Goal: Find specific page/section: Find specific page/section

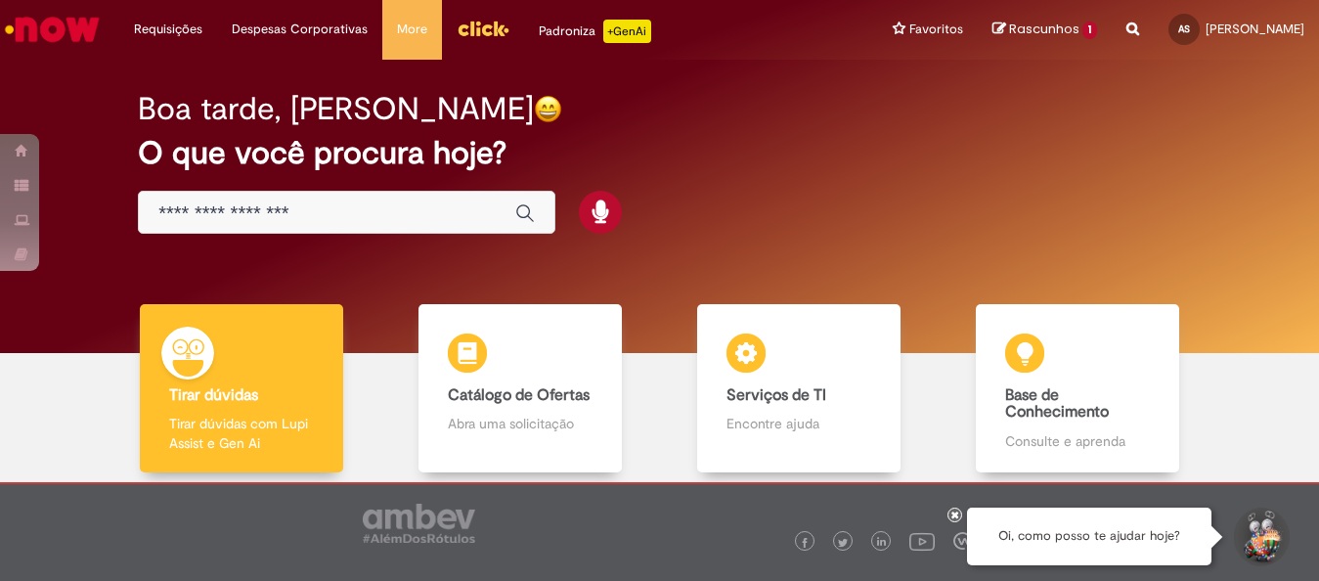
scroll to position [104, 0]
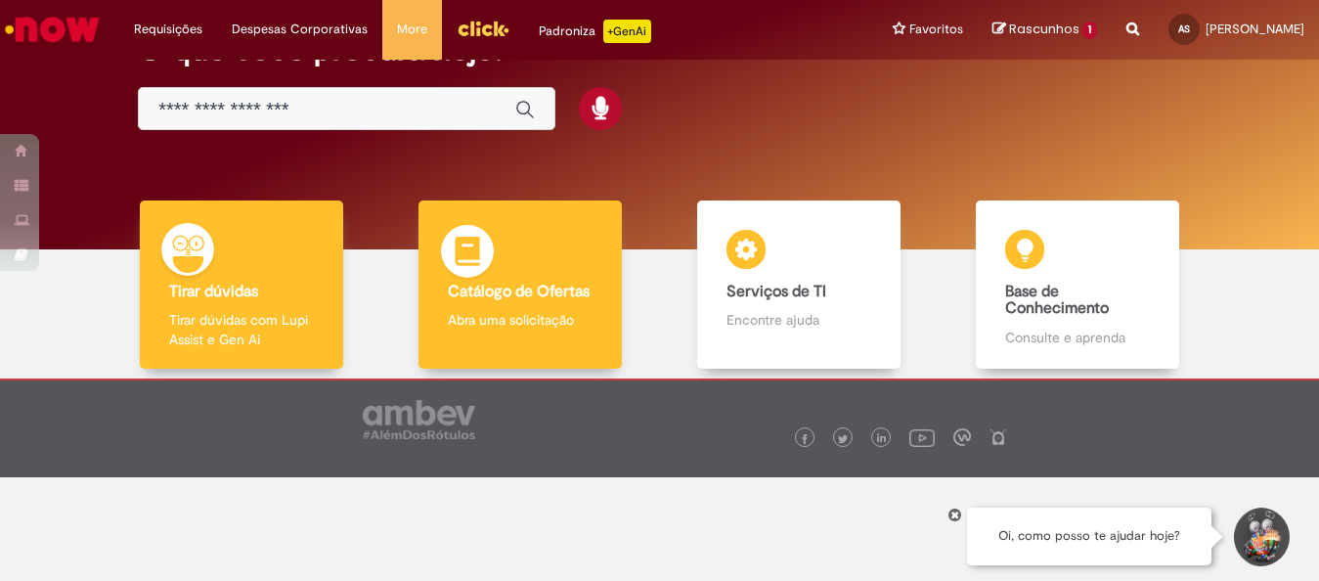
click at [508, 282] on b "Catálogo de Ofertas" at bounding box center [519, 292] width 142 height 20
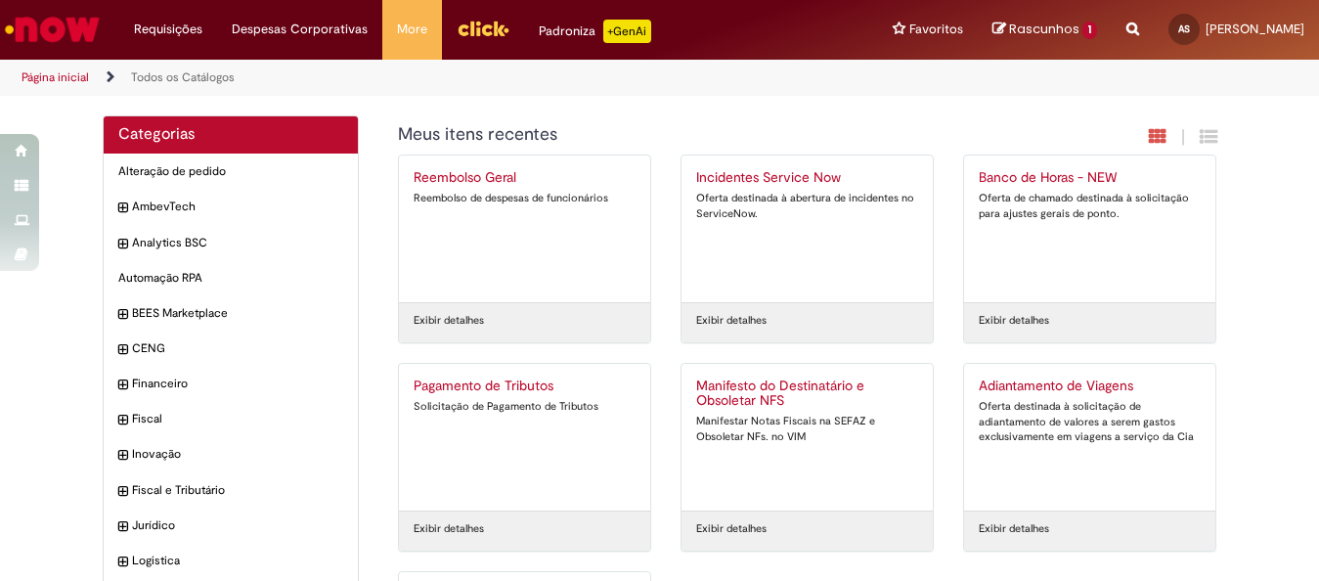
click at [43, 23] on img "Ir para a Homepage" at bounding box center [52, 29] width 101 height 39
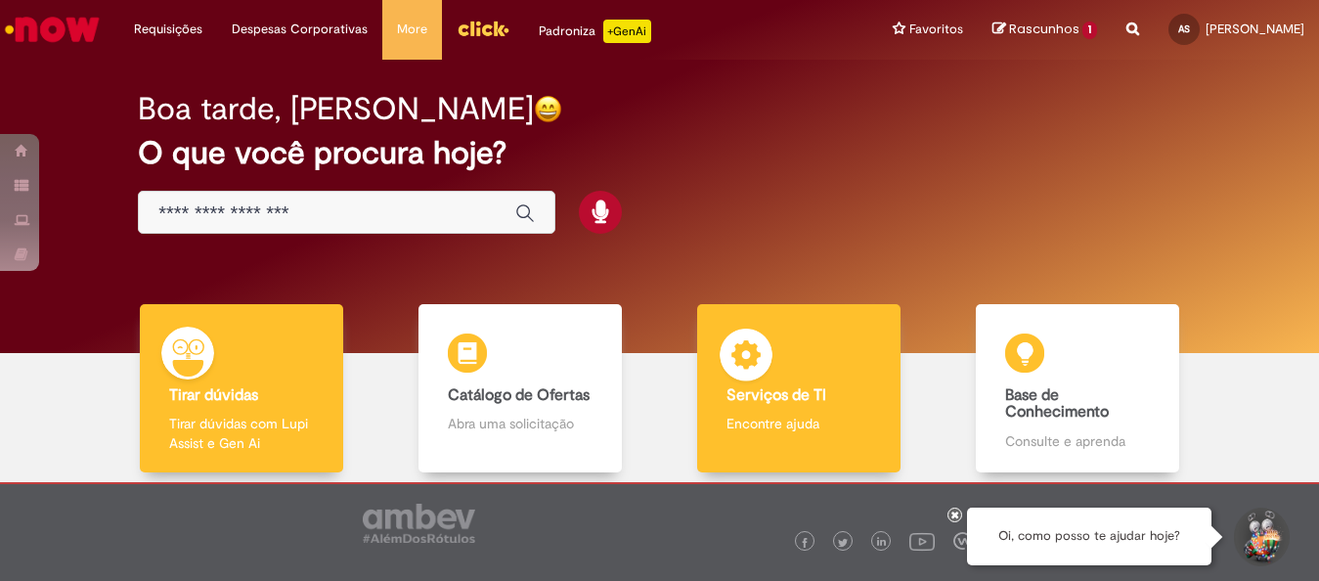
click at [808, 393] on b "Serviços de TI" at bounding box center [777, 395] width 100 height 20
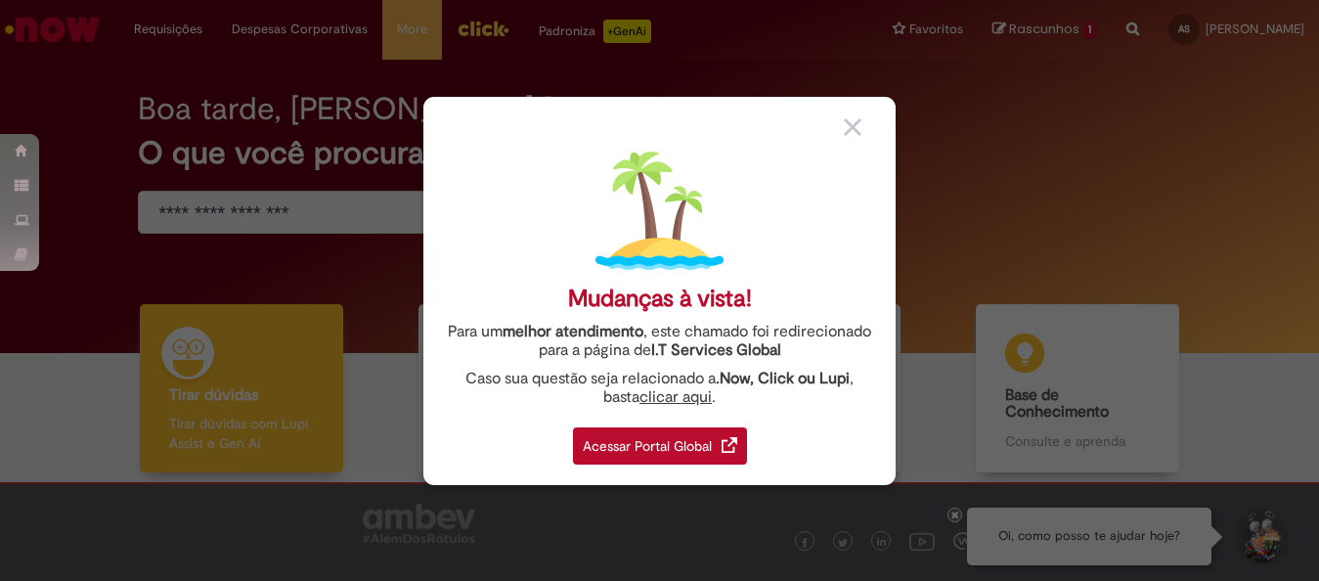
click at [649, 443] on div "Acessar Portal Global" at bounding box center [660, 445] width 174 height 37
